Goal: Find specific page/section: Find specific page/section

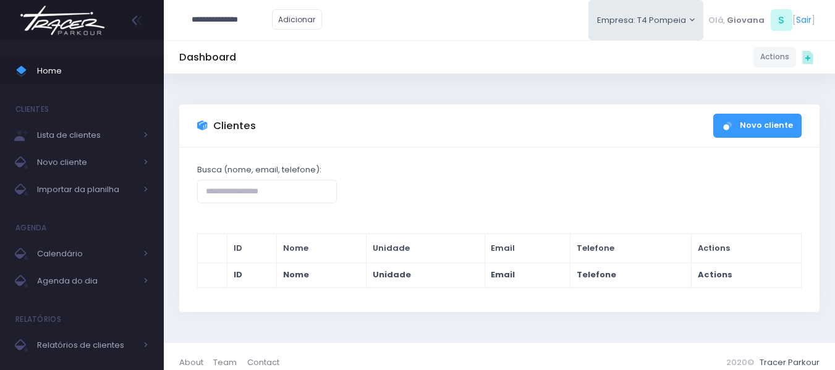
type input "**********"
click input "submit" at bounding box center [0, 0] width 0 height 0
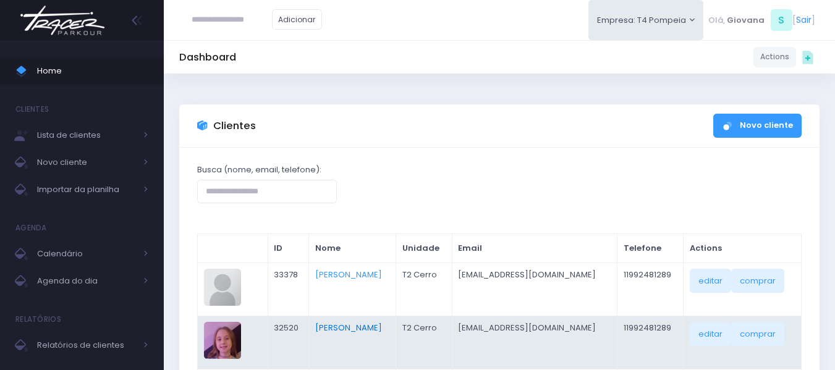
click at [348, 328] on link "[PERSON_NAME]" at bounding box center [348, 328] width 67 height 12
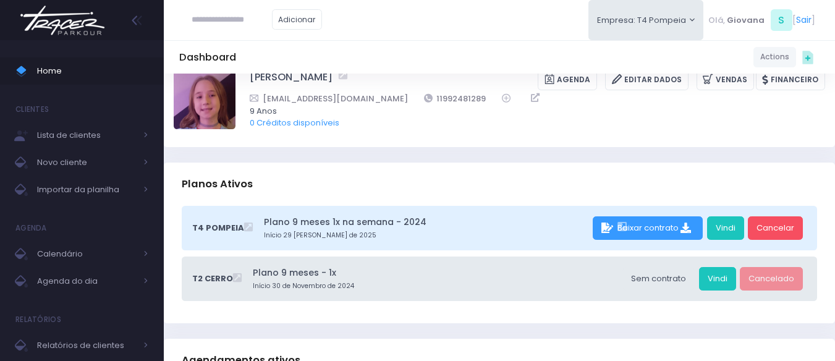
scroll to position [40, 0]
